Goal: Task Accomplishment & Management: Complete application form

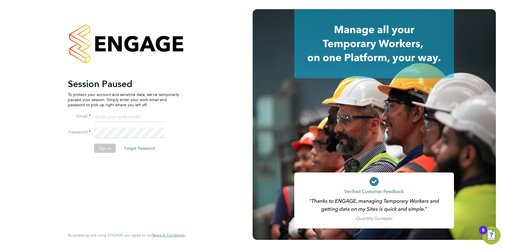
drag, startPoint x: 109, startPoint y: 111, endPoint x: 110, endPoint y: 115, distance: 3.7
click at [109, 112] on input at bounding box center [129, 117] width 70 height 10
type input "info@cbwstaffingsolutions.com"
click at [109, 147] on button "Sign In" at bounding box center [105, 147] width 22 height 9
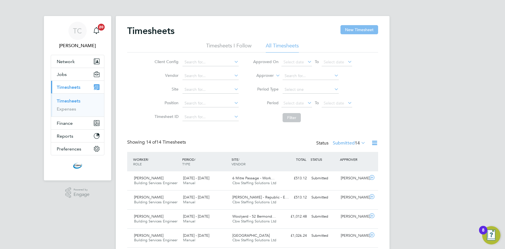
drag, startPoint x: 349, startPoint y: 31, endPoint x: 343, endPoint y: 32, distance: 6.4
click at [349, 31] on button "New Timesheet" at bounding box center [359, 29] width 38 height 9
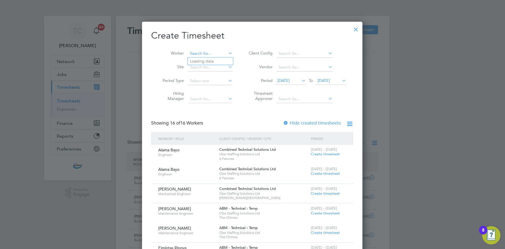
click at [197, 52] on input at bounding box center [210, 54] width 45 height 8
click at [196, 58] on li "[PERSON_NAME]" at bounding box center [223, 61] width 70 height 8
type input "[PERSON_NAME]"
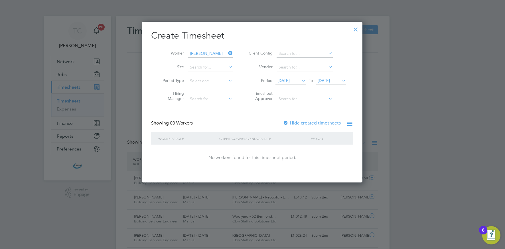
click at [288, 120] on div at bounding box center [286, 123] width 6 height 6
click at [326, 82] on span "[DATE]" at bounding box center [324, 80] width 12 height 5
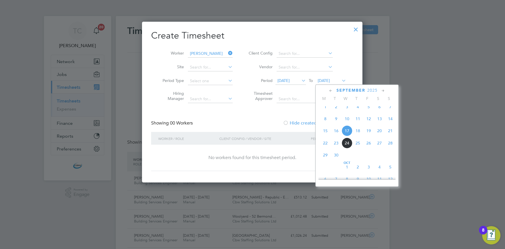
drag, startPoint x: 369, startPoint y: 137, endPoint x: 364, endPoint y: 136, distance: 4.6
click at [369, 136] on span "19" at bounding box center [368, 130] width 11 height 11
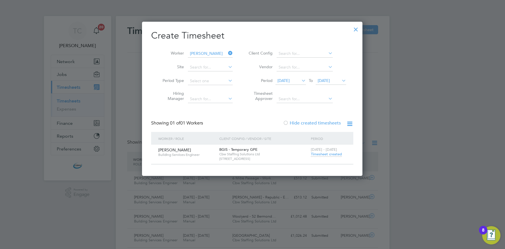
drag, startPoint x: 355, startPoint y: 29, endPoint x: 335, endPoint y: 34, distance: 21.3
click at [355, 29] on div at bounding box center [356, 28] width 10 height 10
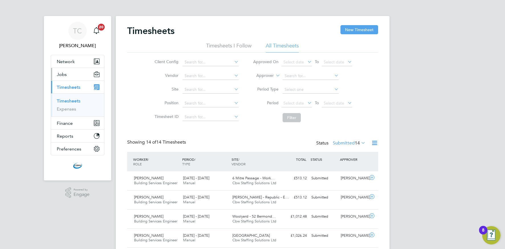
click at [69, 77] on button "Jobs" at bounding box center [77, 74] width 53 height 13
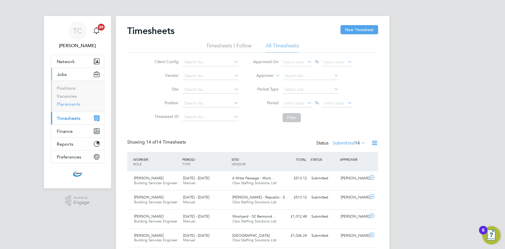
click at [68, 103] on link "Placements" at bounding box center [69, 103] width 24 height 5
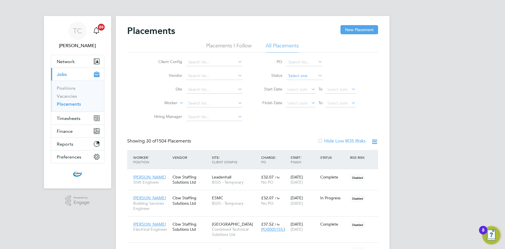
click at [312, 76] on input at bounding box center [304, 76] width 36 height 8
drag, startPoint x: 298, startPoint y: 98, endPoint x: 295, endPoint y: 99, distance: 3.5
click at [298, 98] on li "Pending" at bounding box center [304, 98] width 37 height 7
type input "Pending"
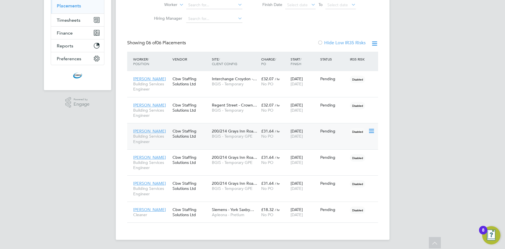
click at [370, 131] on icon at bounding box center [371, 130] width 6 height 7
drag, startPoint x: 343, startPoint y: 164, endPoint x: 337, endPoint y: 162, distance: 6.2
click at [343, 164] on li "Start" at bounding box center [353, 166] width 40 height 8
type input "[PERSON_NAME]"
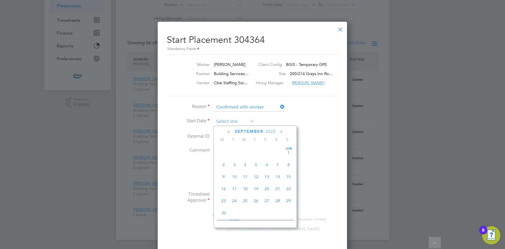
click at [236, 124] on input at bounding box center [234, 121] width 40 height 9
click at [277, 151] on span "13" at bounding box center [277, 147] width 11 height 11
type input "[DATE]"
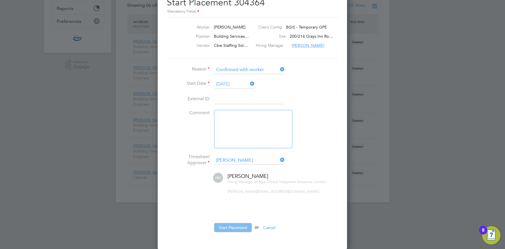
click at [226, 227] on button "Start Placement" at bounding box center [233, 227] width 38 height 9
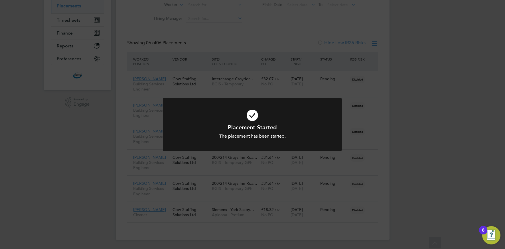
click at [237, 168] on div "Placement Started The placement has been started. Cancel Okay" at bounding box center [252, 124] width 505 height 249
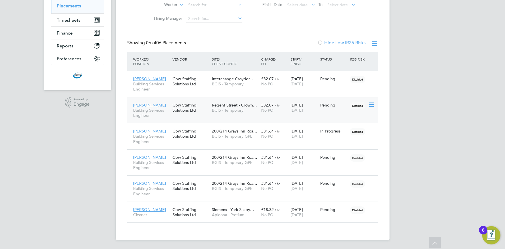
click at [372, 105] on icon at bounding box center [371, 104] width 6 height 7
drag, startPoint x: 342, startPoint y: 139, endPoint x: 336, endPoint y: 139, distance: 6.3
click at [342, 139] on li "Start" at bounding box center [353, 140] width 40 height 8
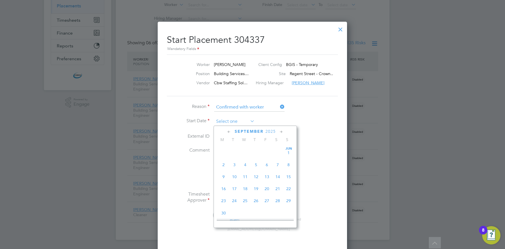
click at [229, 121] on input at bounding box center [234, 121] width 40 height 9
click at [224, 174] on span "22" at bounding box center [223, 171] width 11 height 11
type input "[DATE]"
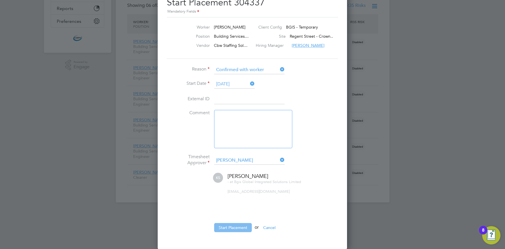
click at [223, 223] on button "Start Placement" at bounding box center [233, 227] width 38 height 9
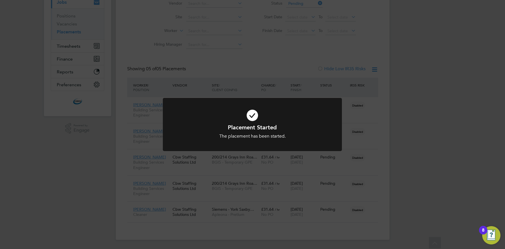
click at [234, 77] on div "Placement Started The placement has been started. Cancel Okay" at bounding box center [252, 124] width 505 height 249
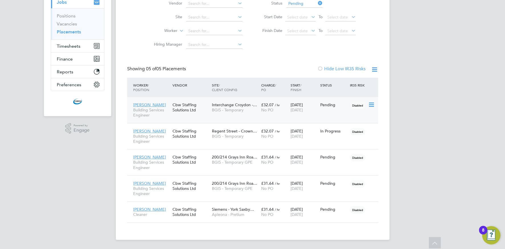
click at [370, 104] on icon at bounding box center [371, 104] width 6 height 7
click at [337, 140] on li "Start" at bounding box center [353, 140] width 40 height 8
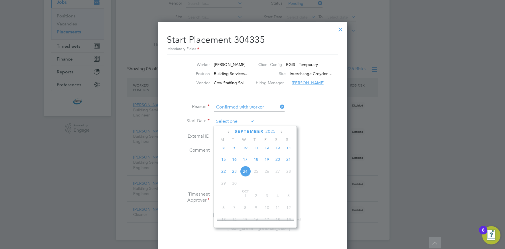
click at [221, 123] on input at bounding box center [234, 121] width 40 height 9
click at [224, 176] on span "22" at bounding box center [223, 171] width 11 height 11
type input "[DATE]"
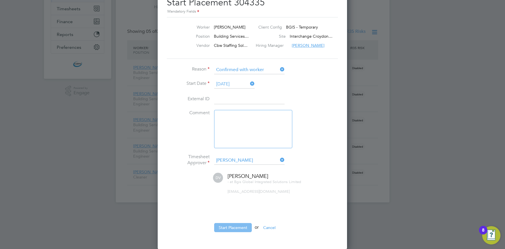
click at [220, 225] on button "Start Placement" at bounding box center [233, 227] width 38 height 9
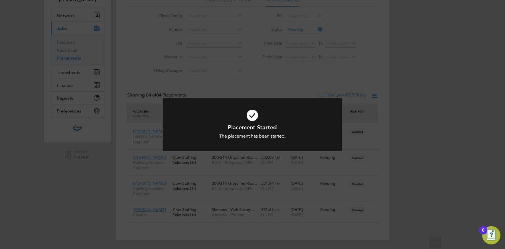
click at [244, 76] on div "Placement Started The placement has been started. Cancel Okay" at bounding box center [252, 124] width 505 height 249
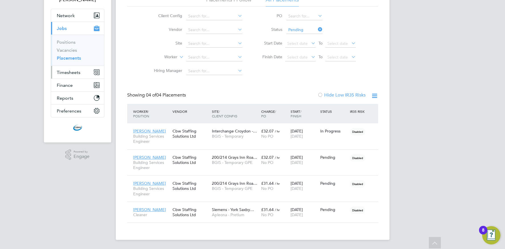
click at [62, 70] on span "Timesheets" at bounding box center [69, 72] width 24 height 5
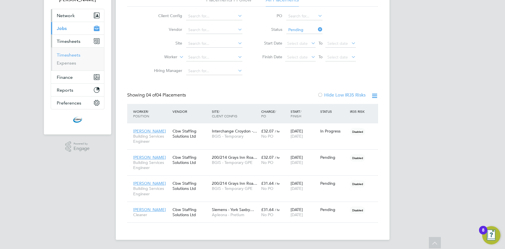
click at [69, 55] on link "Timesheets" at bounding box center [69, 54] width 24 height 5
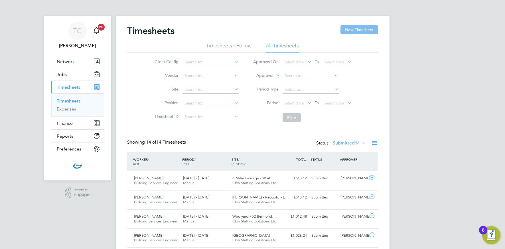
click at [357, 34] on button "New Timesheet" at bounding box center [359, 29] width 38 height 9
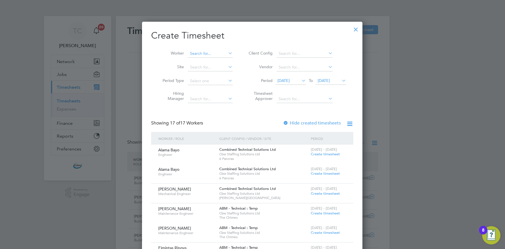
click at [203, 51] on input at bounding box center [210, 54] width 45 height 8
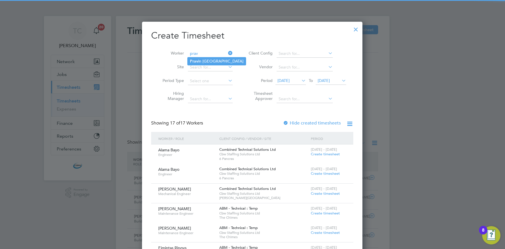
click at [202, 60] on li "Prav in [GEOGRAPHIC_DATA]" at bounding box center [217, 61] width 58 height 8
type input "[PERSON_NAME]"
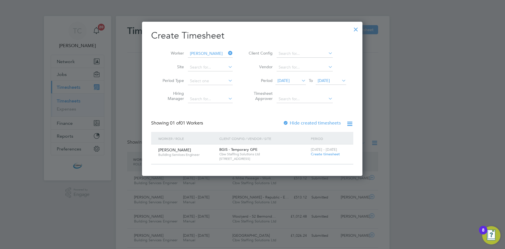
click at [318, 154] on span "Create timesheet" at bounding box center [325, 153] width 29 height 5
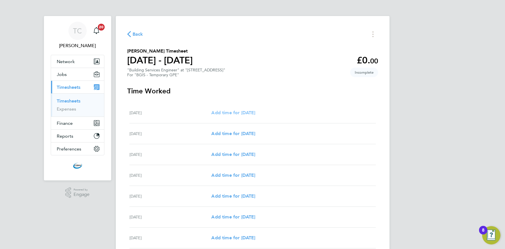
click at [229, 114] on span "Add time for [DATE]" at bounding box center [233, 112] width 44 height 5
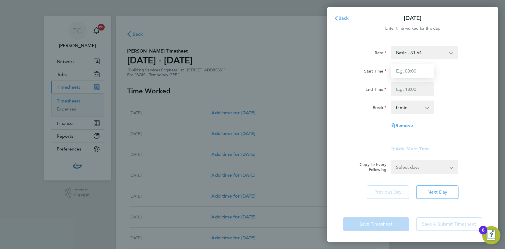
click at [404, 70] on input "Start Time" at bounding box center [412, 71] width 43 height 14
type input "07:00"
click at [405, 90] on input "End Time" at bounding box center [412, 89] width 43 height 14
type input "19:00"
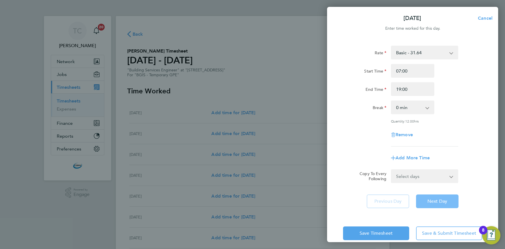
drag, startPoint x: 476, startPoint y: 206, endPoint x: 452, endPoint y: 200, distance: 24.6
click at [476, 206] on div "[DATE] Cancel Enter time worked for this day. Rate Basic - 31.64 Start Time 07:…" at bounding box center [412, 124] width 171 height 235
click at [441, 200] on span "Next Day" at bounding box center [437, 201] width 20 height 6
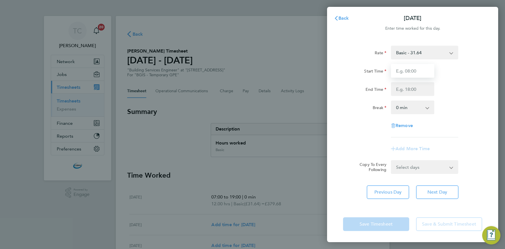
click at [402, 74] on input "Start Time" at bounding box center [412, 71] width 43 height 14
type input "07:00"
drag, startPoint x: 401, startPoint y: 90, endPoint x: 400, endPoint y: 96, distance: 6.0
click at [401, 90] on input "End Time" at bounding box center [412, 89] width 43 height 14
type input "19:00"
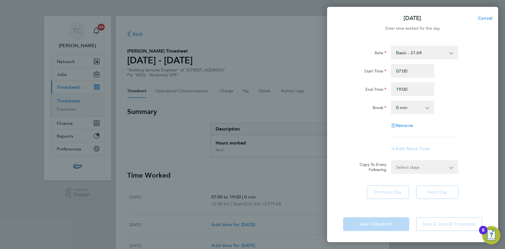
click at [471, 190] on div "Rate Basic - 31.64 Start Time 07:00 End Time 19:00 Break 0 min 15 min 30 min 45…" at bounding box center [412, 122] width 171 height 167
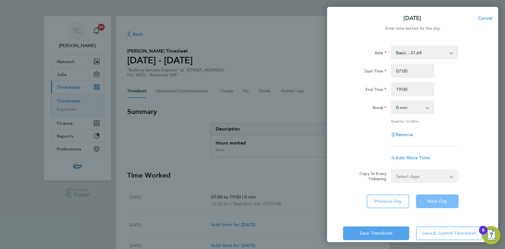
click at [438, 199] on span "Next Day" at bounding box center [437, 201] width 20 height 6
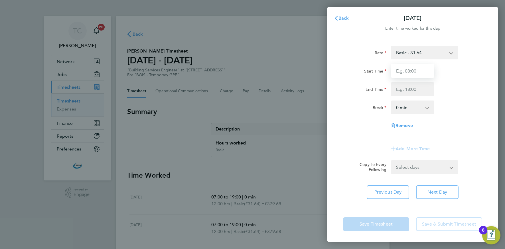
click at [407, 73] on input "Start Time" at bounding box center [412, 71] width 43 height 14
type input "07:00"
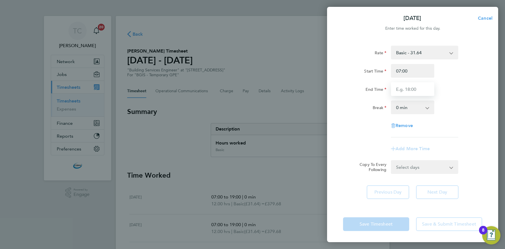
click at [401, 89] on input "End Time" at bounding box center [412, 89] width 43 height 14
type input "19:00"
click at [425, 185] on div "Rate Basic - 31.64 Start Time 07:00 End Time 19:00 Break 0 min 15 min 30 min 45…" at bounding box center [412, 121] width 171 height 167
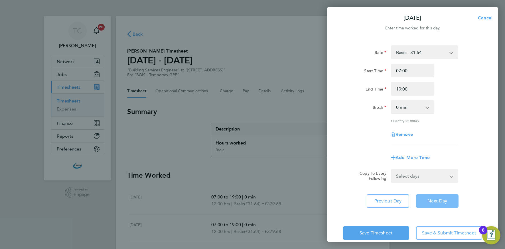
drag, startPoint x: 436, startPoint y: 202, endPoint x: 418, endPoint y: 195, distance: 18.6
click at [436, 202] on span "Next Day" at bounding box center [437, 201] width 20 height 6
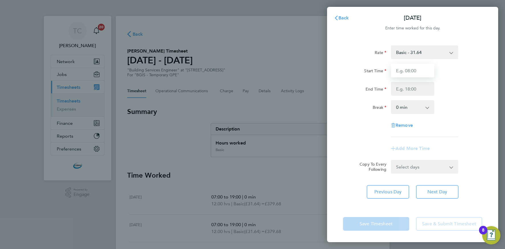
click at [406, 75] on input "Start Time" at bounding box center [412, 71] width 43 height 14
type input "07:00"
click at [402, 91] on input "End Time" at bounding box center [412, 89] width 43 height 14
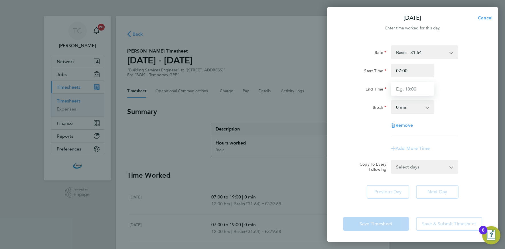
type input "19:00"
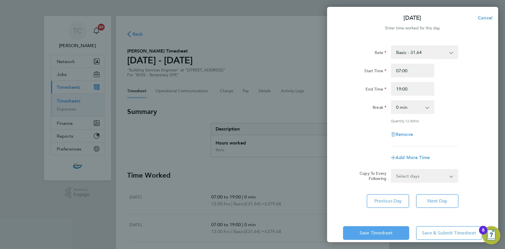
click at [470, 185] on div "Rate Basic - 31.64 Start Time 07:00 End Time 19:00 Break 0 min 15 min 30 min 45…" at bounding box center [412, 126] width 171 height 176
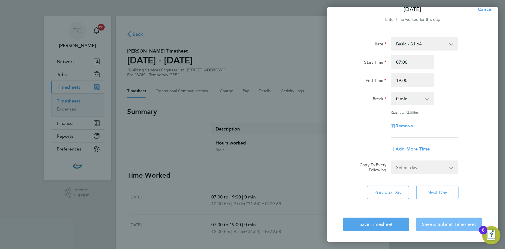
drag, startPoint x: 439, startPoint y: 227, endPoint x: 413, endPoint y: 218, distance: 27.0
click at [439, 227] on button "Save & Submit Timesheet" at bounding box center [449, 224] width 66 height 14
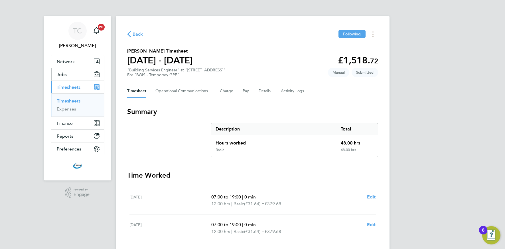
click at [70, 73] on button "Jobs" at bounding box center [77, 74] width 53 height 13
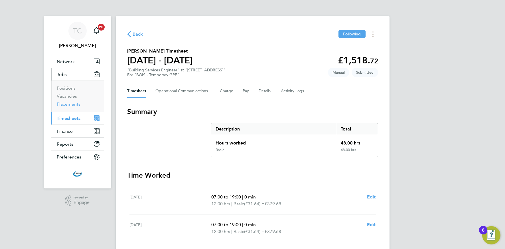
click at [63, 101] on link "Placements" at bounding box center [69, 103] width 24 height 5
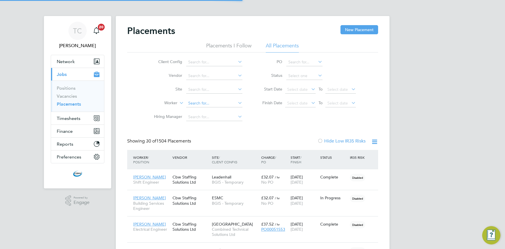
scroll to position [17, 40]
